Goal: Task Accomplishment & Management: Manage account settings

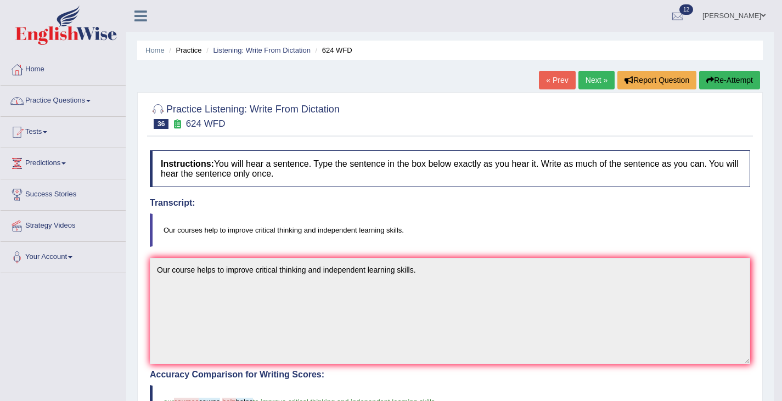
click at [71, 102] on link "Practice Questions" at bounding box center [63, 99] width 125 height 27
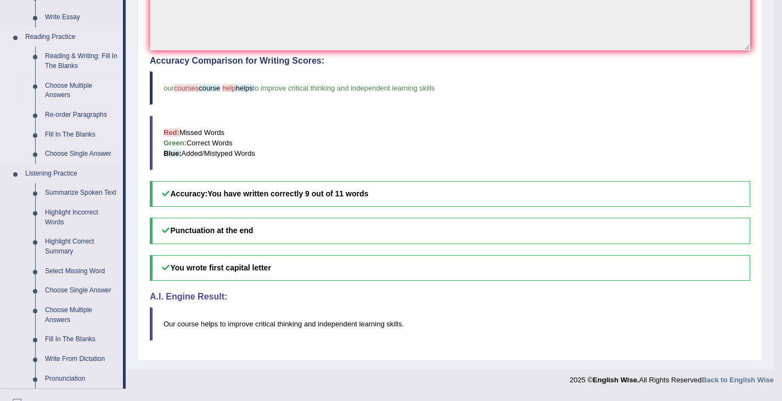
scroll to position [350, 0]
